Goal: Task Accomplishment & Management: Manage account settings

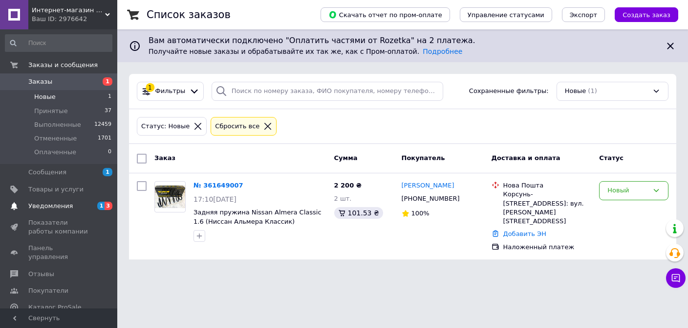
click at [62, 204] on span "Уведомления" at bounding box center [50, 205] width 44 height 9
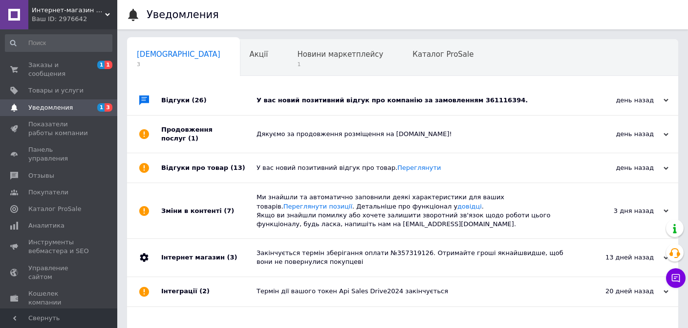
click at [371, 101] on div "У вас новий позитивний відгук про компанію за замовленням 361116394." at bounding box center [414, 100] width 314 height 9
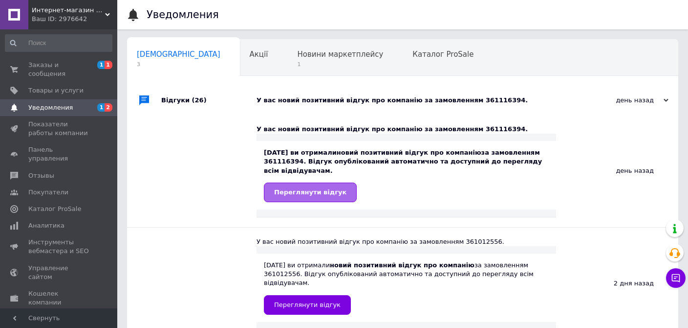
click at [312, 194] on span "Переглянути відгук" at bounding box center [310, 191] width 72 height 7
click at [53, 66] on span "Заказы и сообщения" at bounding box center [59, 70] width 62 height 18
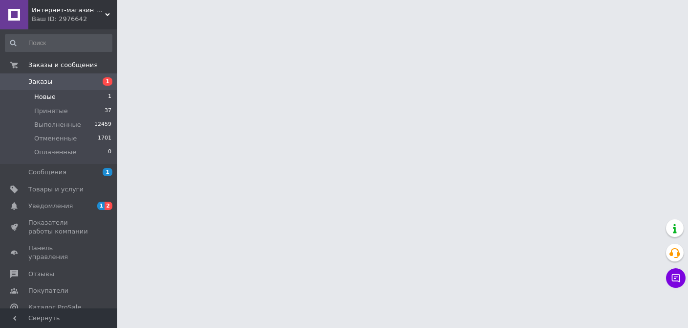
click at [48, 97] on span "Новые" at bounding box center [45, 96] width 22 height 9
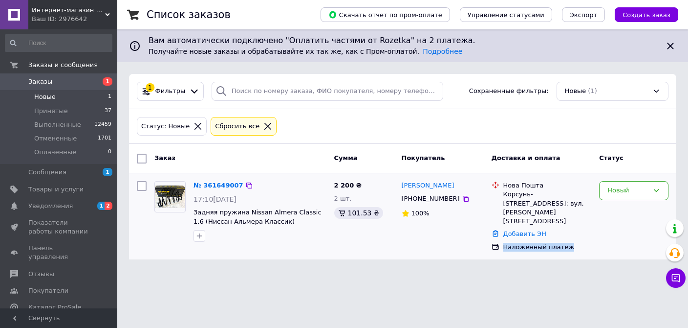
drag, startPoint x: 567, startPoint y: 228, endPoint x: 501, endPoint y: 233, distance: 66.7
click at [501, 241] on div "Наложенный платеж" at bounding box center [542, 247] width 104 height 13
drag, startPoint x: 594, startPoint y: 229, endPoint x: 548, endPoint y: 230, distance: 45.5
click at [593, 229] on div "Нова Пошта Корсунь-[STREET_ADDRESS]: вул. [PERSON_NAME][STREET_ADDRESS] Добавит…" at bounding box center [542, 216] width 108 height 78
drag, startPoint x: 504, startPoint y: 229, endPoint x: 576, endPoint y: 228, distance: 71.9
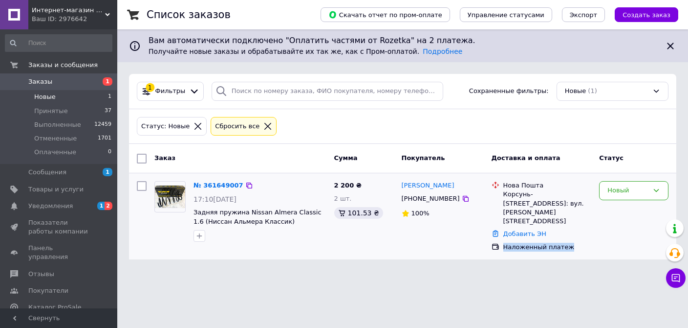
click at [576, 242] on div "Наложенный платеж" at bounding box center [547, 246] width 88 height 9
